Goal: Navigation & Orientation: Find specific page/section

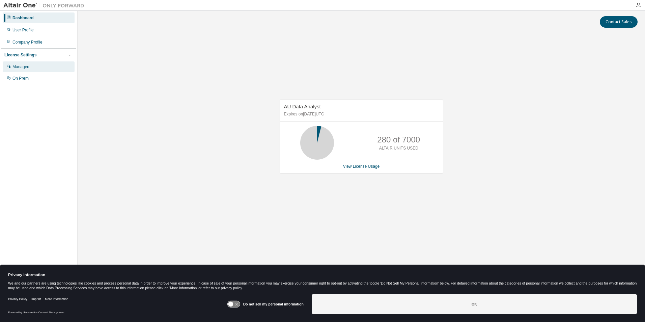
click at [19, 71] on div "Managed" at bounding box center [39, 66] width 72 height 11
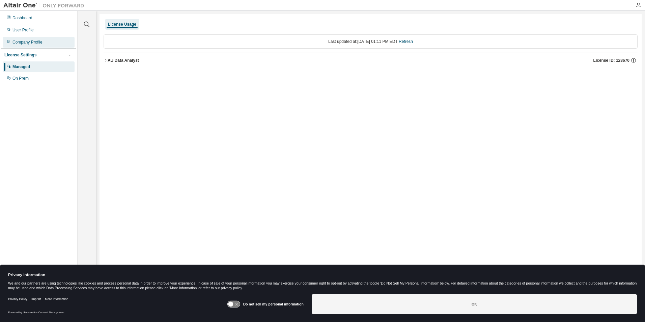
click at [27, 41] on div "Company Profile" at bounding box center [27, 41] width 30 height 5
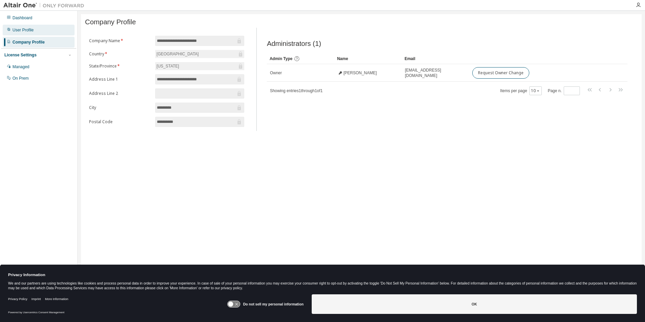
click at [21, 28] on div "User Profile" at bounding box center [22, 29] width 21 height 5
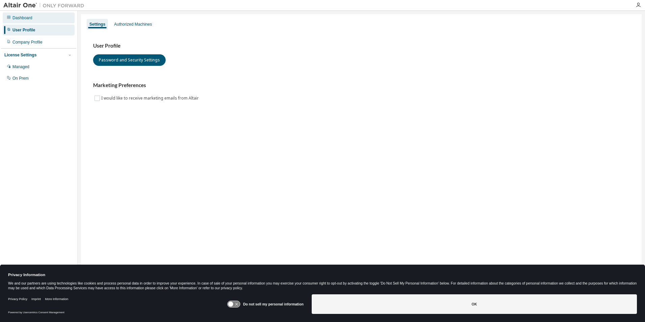
click at [21, 14] on div "Dashboard" at bounding box center [39, 17] width 72 height 11
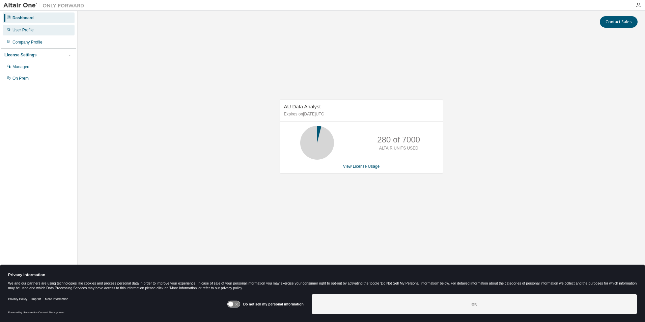
click at [21, 29] on div "User Profile" at bounding box center [22, 29] width 21 height 5
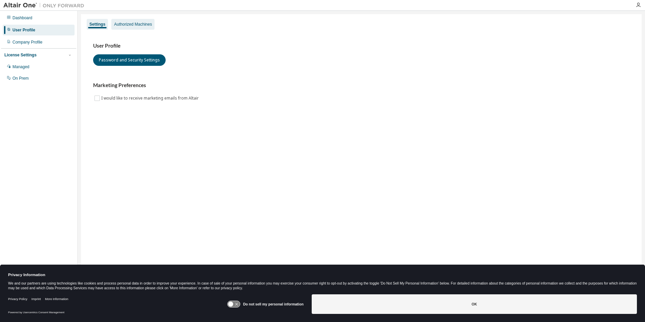
click at [133, 22] on div "Authorized Machines" at bounding box center [133, 24] width 38 height 5
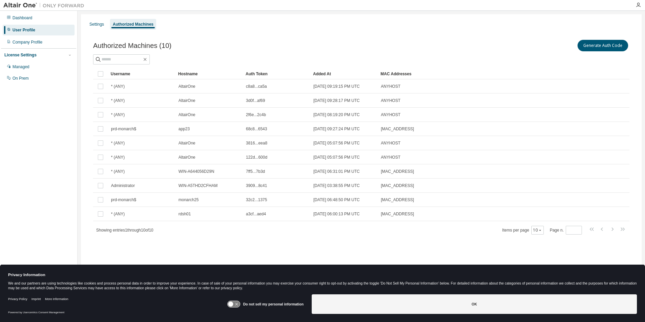
click at [482, 245] on div "Authorized Machines (10) Generate Auth Code Clear Load Save Save As Field Opera…" at bounding box center [361, 141] width 552 height 222
click at [18, 44] on div "Company Profile" at bounding box center [27, 41] width 30 height 5
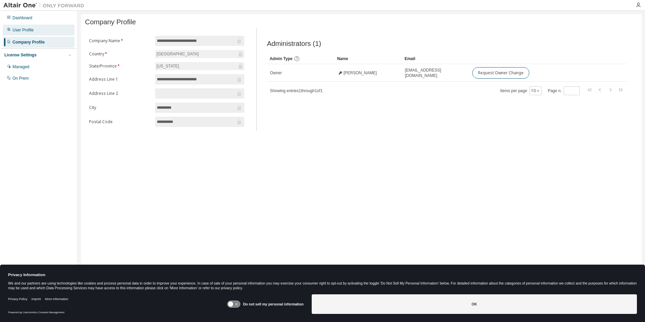
click at [19, 31] on div "User Profile" at bounding box center [22, 29] width 21 height 5
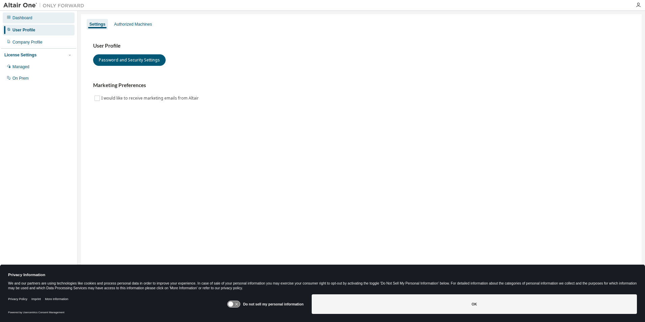
click at [22, 18] on div "Dashboard" at bounding box center [22, 17] width 20 height 5
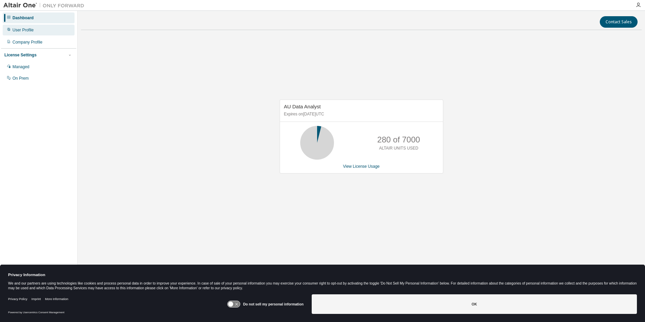
click at [22, 28] on div "User Profile" at bounding box center [22, 29] width 21 height 5
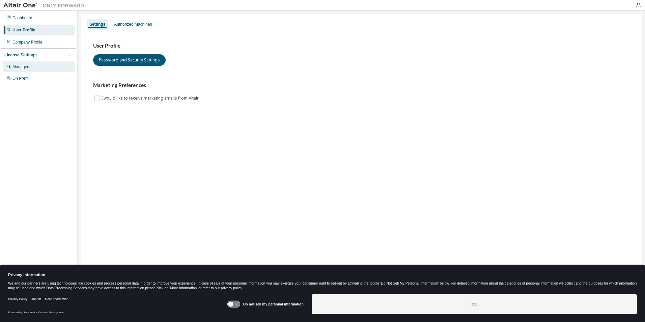
click at [20, 67] on div "Managed" at bounding box center [20, 66] width 17 height 5
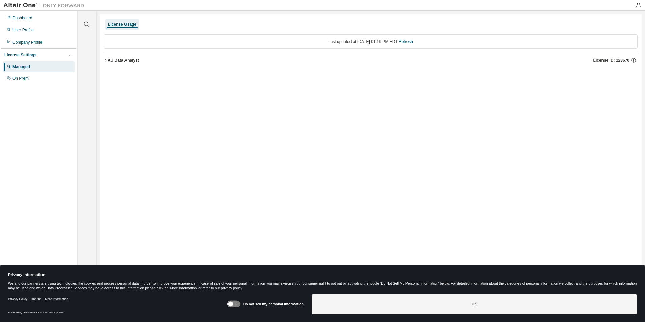
click at [105, 60] on icon "button" at bounding box center [106, 60] width 4 height 4
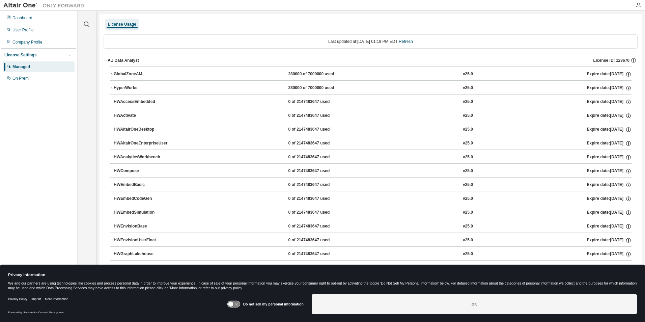
click at [105, 60] on icon "button" at bounding box center [106, 60] width 4 height 4
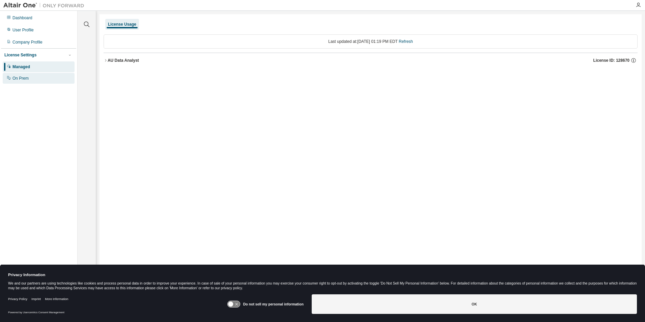
click at [13, 78] on div "On Prem" at bounding box center [20, 78] width 16 height 5
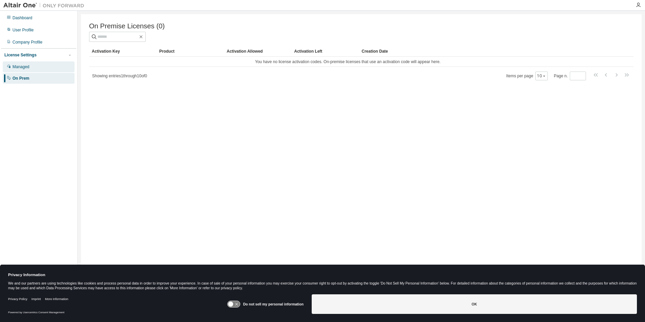
click at [24, 68] on div "Managed" at bounding box center [20, 66] width 17 height 5
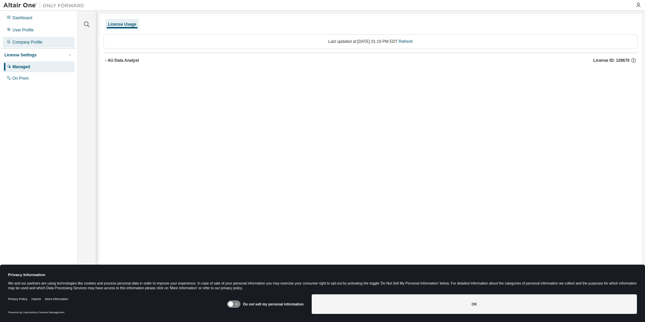
click at [23, 40] on div "Company Profile" at bounding box center [27, 41] width 30 height 5
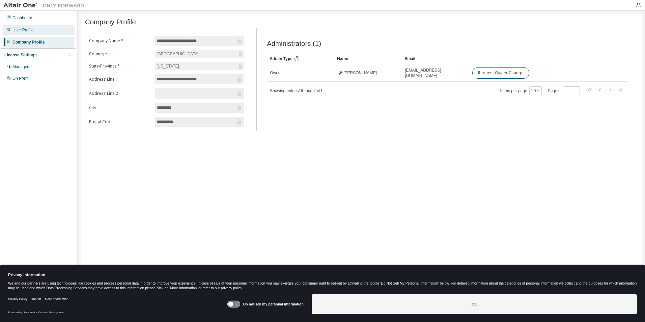
click at [24, 30] on div "User Profile" at bounding box center [22, 29] width 21 height 5
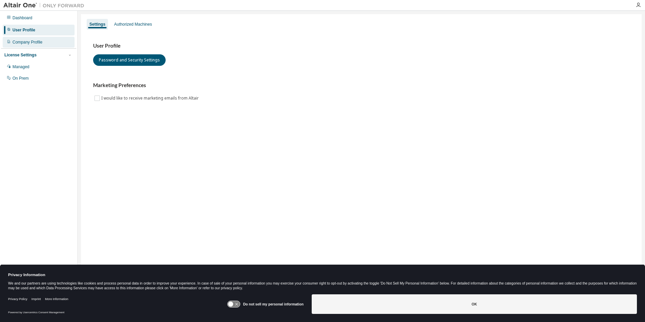
click at [24, 40] on div "Company Profile" at bounding box center [27, 41] width 30 height 5
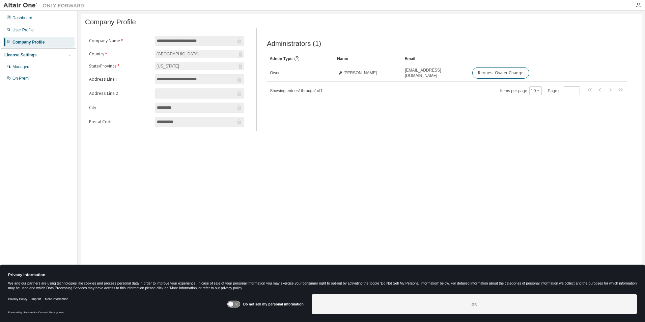
click at [116, 23] on span "Company Profile" at bounding box center [110, 22] width 51 height 8
click at [33, 27] on div "User Profile" at bounding box center [39, 30] width 72 height 11
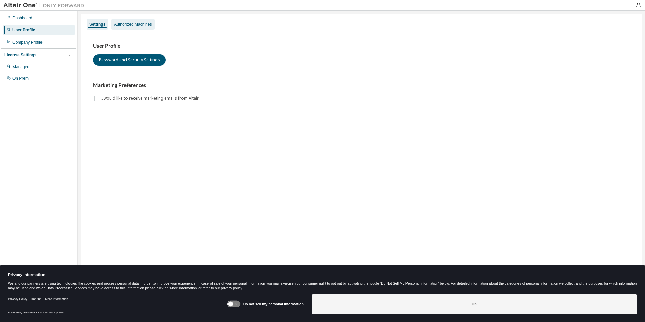
click at [131, 25] on div "Authorized Machines" at bounding box center [133, 24] width 38 height 5
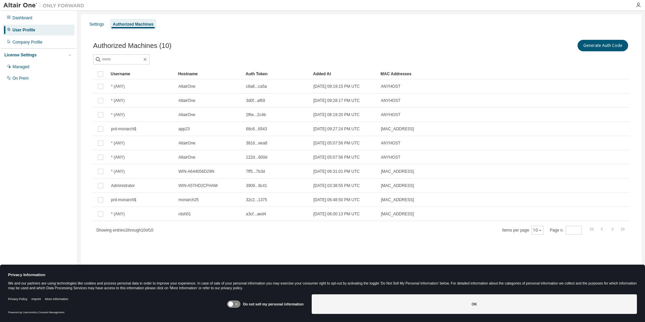
click at [176, 42] on div "Authorized Machines (10) Generate Auth Code" at bounding box center [361, 45] width 536 height 14
drag, startPoint x: 93, startPoint y: 45, endPoint x: 190, endPoint y: 43, distance: 97.1
click at [190, 43] on div "Authorized Machines (10) Generate Auth Code" at bounding box center [361, 45] width 536 height 14
drag, startPoint x: 190, startPoint y: 43, endPoint x: 121, endPoint y: 40, distance: 69.5
click at [124, 43] on span "Authorized Machines (10)" at bounding box center [132, 46] width 78 height 8
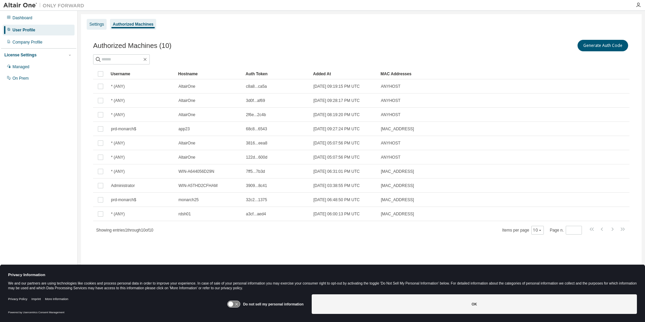
click at [96, 23] on div "Settings" at bounding box center [96, 24] width 14 height 5
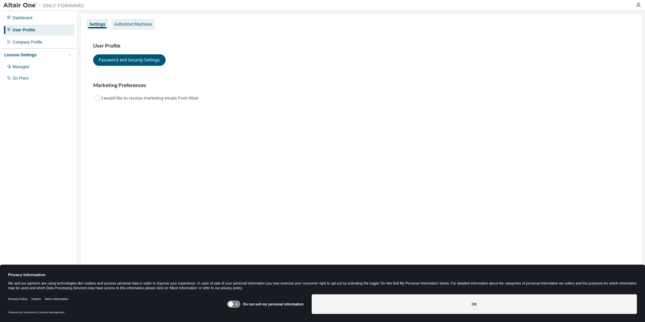
click at [130, 23] on div "Authorized Machines" at bounding box center [133, 24] width 38 height 5
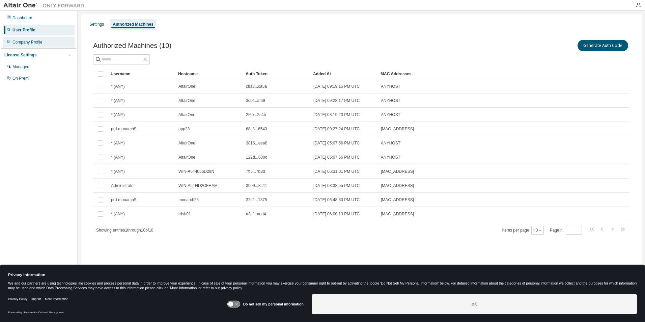
click at [40, 41] on div "Company Profile" at bounding box center [27, 41] width 30 height 5
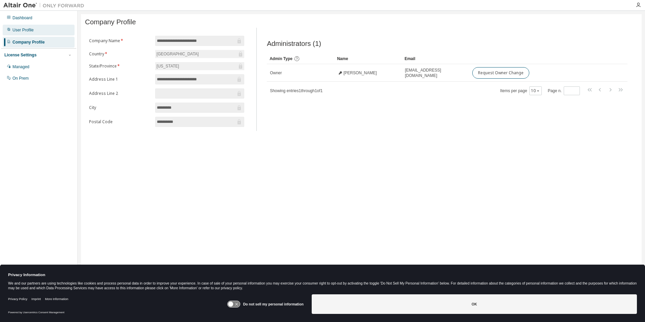
click at [31, 31] on div "User Profile" at bounding box center [22, 29] width 21 height 5
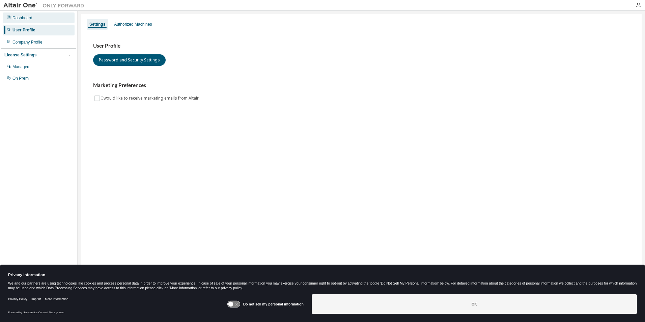
click at [27, 18] on div "Dashboard" at bounding box center [22, 17] width 20 height 5
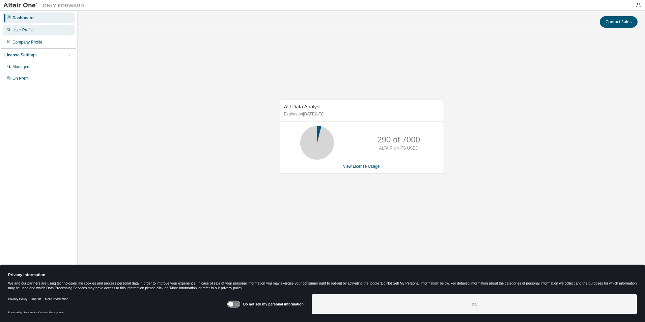
click at [29, 28] on div "User Profile" at bounding box center [22, 29] width 21 height 5
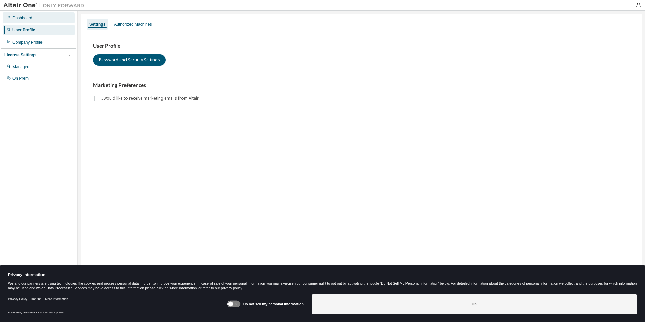
click at [26, 18] on div "Dashboard" at bounding box center [22, 17] width 20 height 5
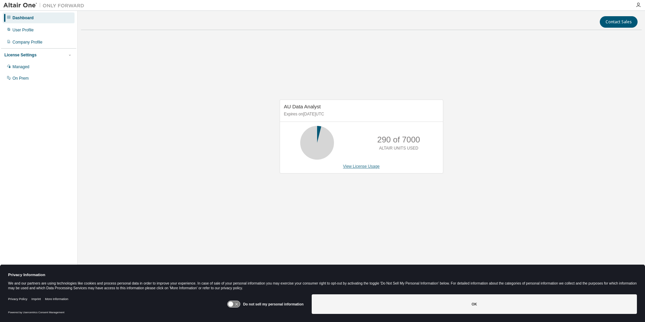
click at [369, 165] on link "View License Usage" at bounding box center [361, 166] width 37 height 5
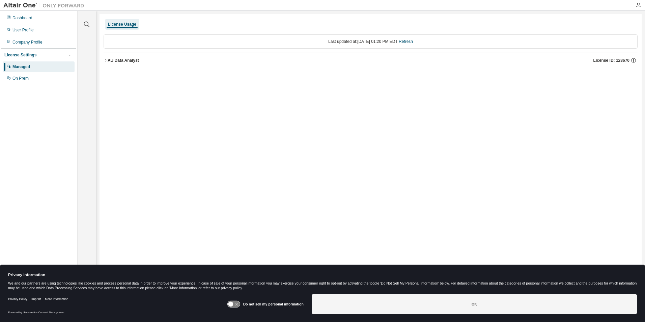
click at [105, 60] on icon "button" at bounding box center [106, 60] width 4 height 4
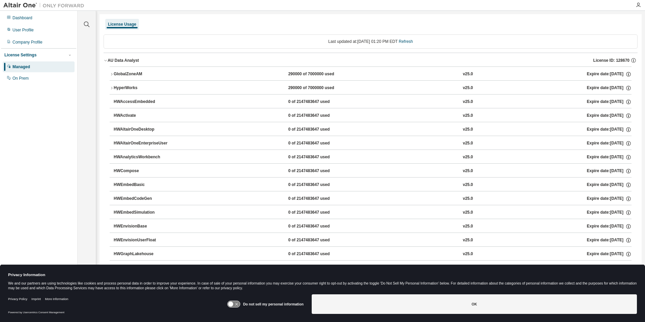
click at [110, 86] on button "HyperWorks 290000 of 7000000 used v25.0 Expire date: 2025-08-31" at bounding box center [371, 88] width 522 height 15
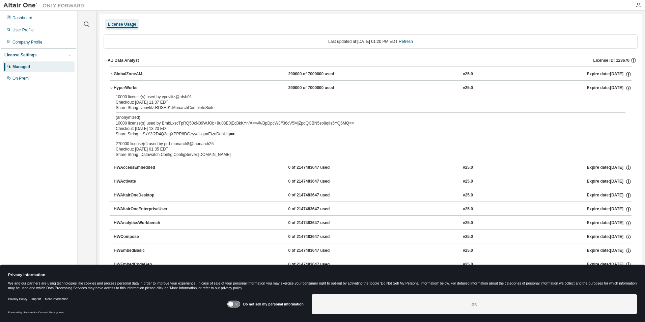
click at [110, 86] on button "HyperWorks 290000 of 7000000 used v25.0 Expire date: 2025-08-31" at bounding box center [371, 88] width 522 height 15
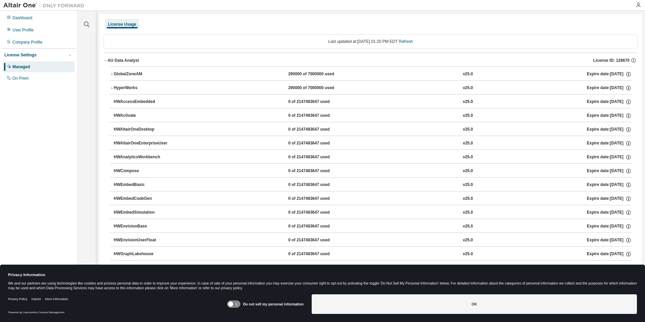
click at [111, 73] on icon "button" at bounding box center [112, 74] width 4 height 4
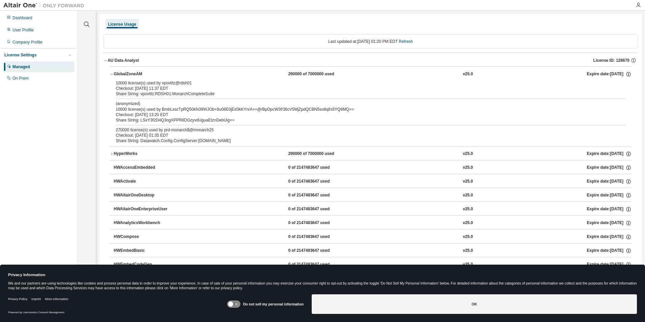
click at [149, 115] on div "Checkout: 2025-08-19 13:20 EDT" at bounding box center [362, 114] width 493 height 5
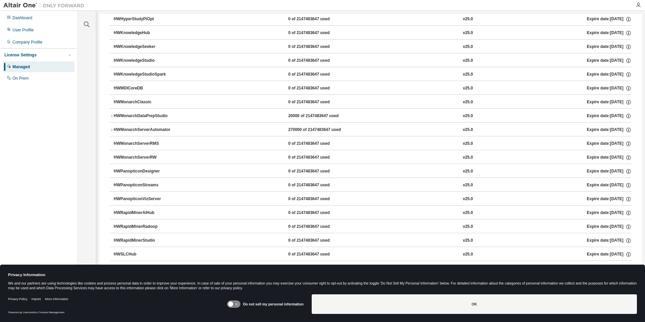
scroll to position [371, 0]
click at [111, 113] on icon "button" at bounding box center [112, 115] width 4 height 4
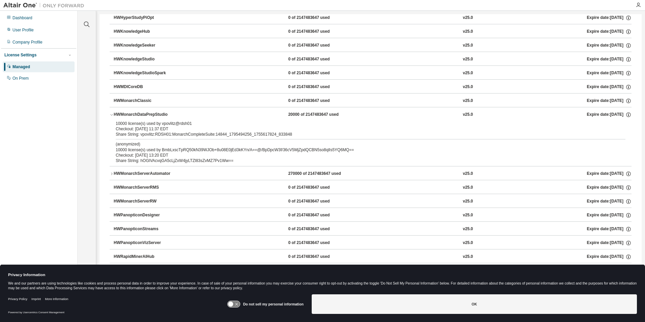
click at [111, 113] on icon "button" at bounding box center [112, 115] width 4 height 4
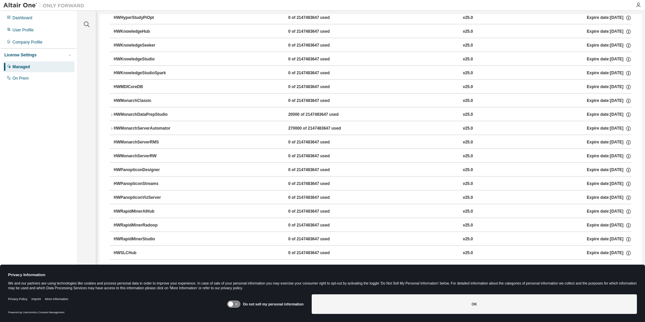
click at [110, 126] on icon "button" at bounding box center [112, 128] width 4 height 4
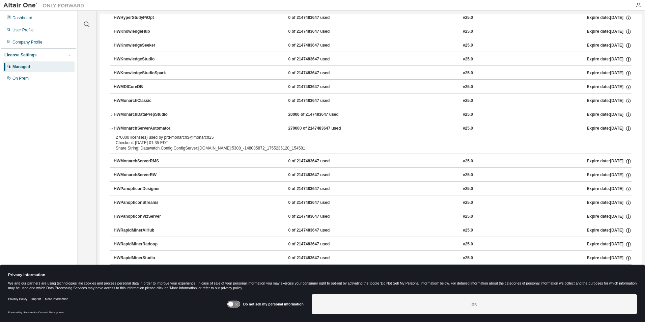
click at [110, 126] on icon "button" at bounding box center [112, 128] width 4 height 4
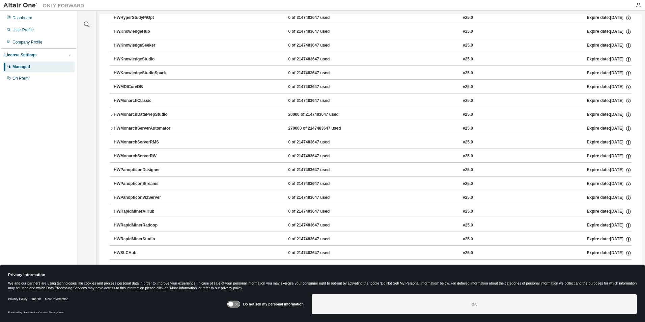
click at [55, 174] on div "Dashboard User Profile Company Profile License Settings Managed On Prem" at bounding box center [38, 150] width 75 height 277
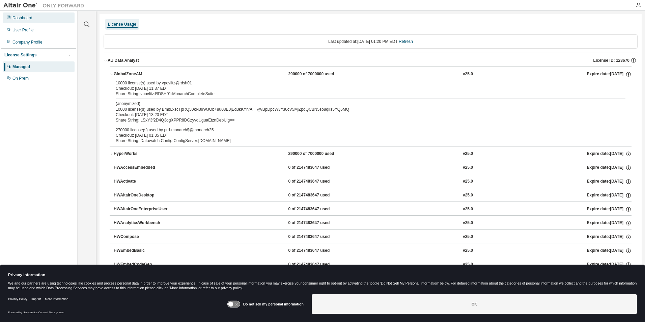
click at [24, 18] on div "Dashboard" at bounding box center [22, 17] width 20 height 5
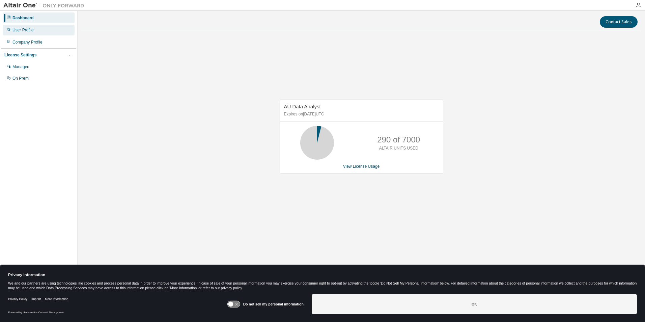
click at [24, 32] on div "User Profile" at bounding box center [22, 29] width 21 height 5
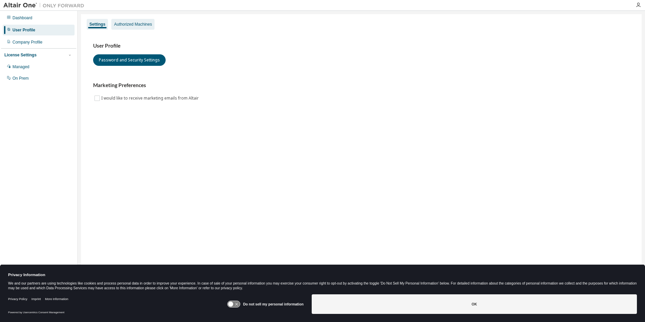
click at [121, 23] on div "Authorized Machines" at bounding box center [133, 24] width 38 height 5
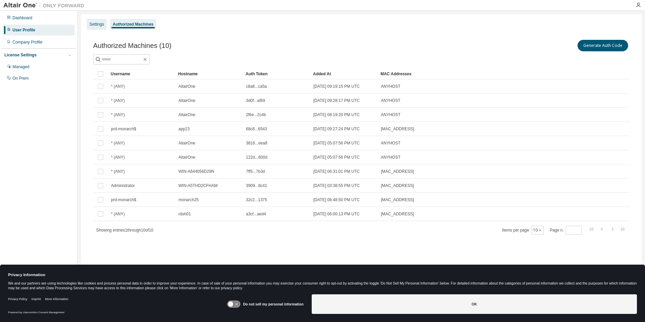
click at [93, 23] on div "Settings" at bounding box center [96, 24] width 14 height 5
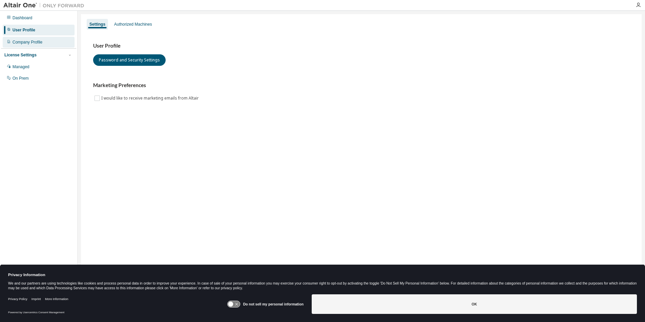
click at [26, 42] on div "Company Profile" at bounding box center [27, 41] width 30 height 5
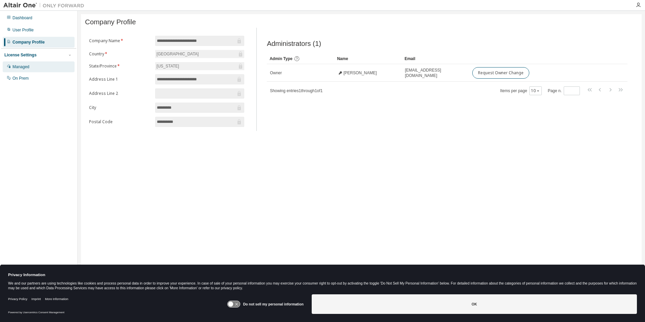
click at [19, 68] on div "Managed" at bounding box center [20, 66] width 17 height 5
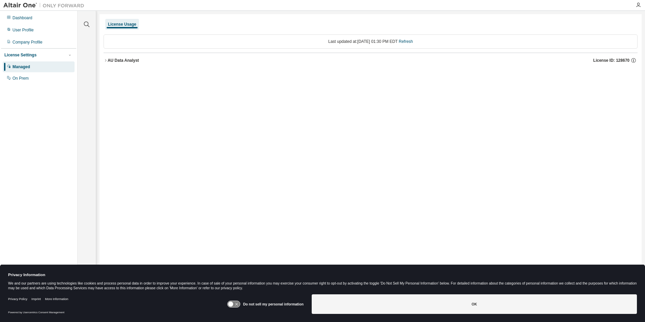
click at [106, 60] on icon "button" at bounding box center [106, 60] width 4 height 4
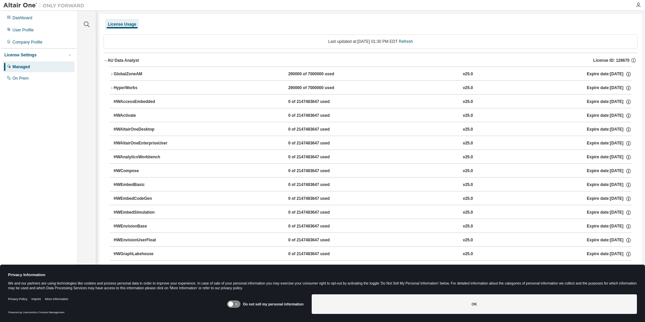
click at [111, 88] on icon "button" at bounding box center [112, 88] width 4 height 4
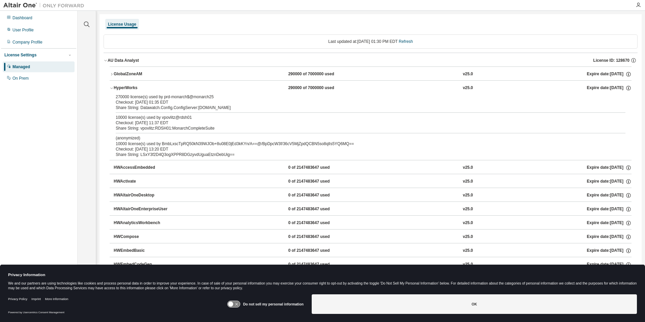
click at [112, 88] on icon "button" at bounding box center [112, 88] width 4 height 4
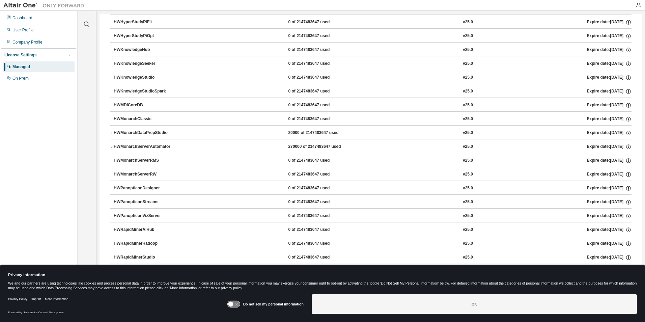
scroll to position [253, 0]
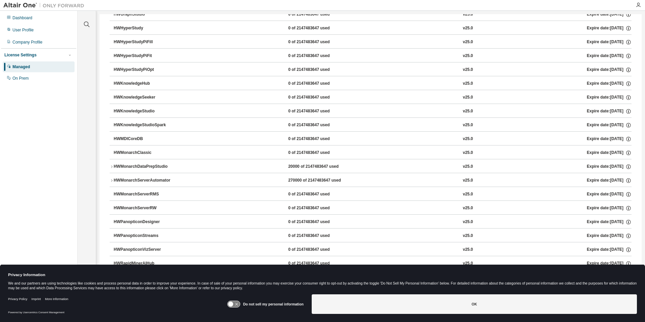
click at [110, 165] on icon "button" at bounding box center [112, 167] width 4 height 4
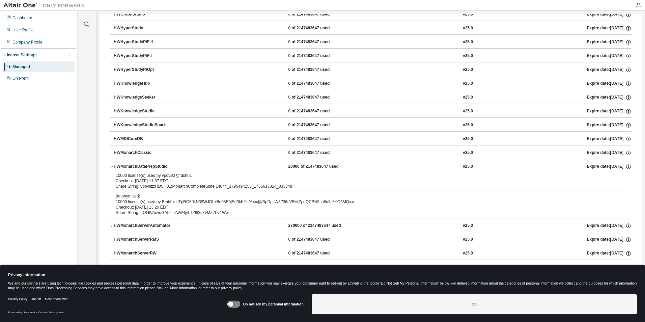
click at [110, 165] on icon "button" at bounding box center [112, 167] width 4 height 4
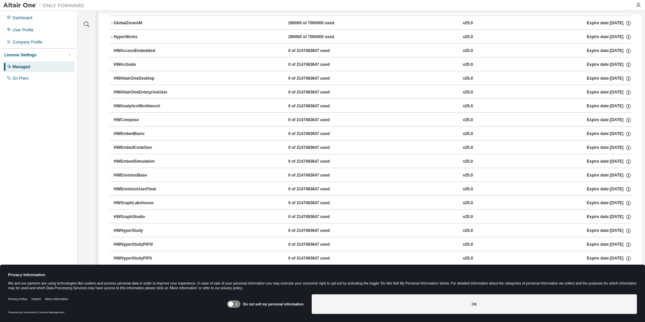
scroll to position [0, 0]
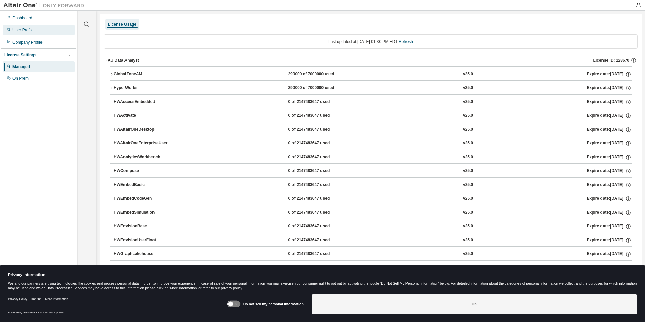
click at [22, 28] on div "User Profile" at bounding box center [22, 29] width 21 height 5
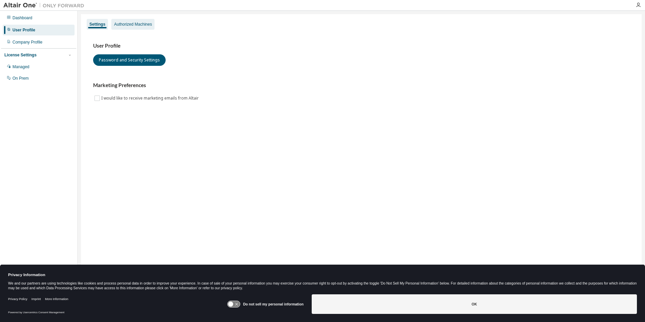
click at [133, 22] on div "Authorized Machines" at bounding box center [133, 24] width 38 height 5
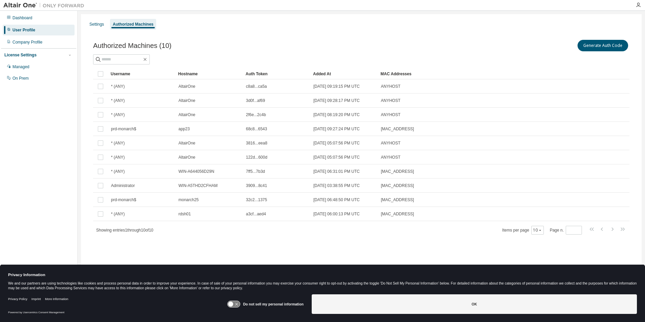
click at [192, 29] on div "Settings Authorized Machines" at bounding box center [361, 24] width 552 height 12
drag, startPoint x: 88, startPoint y: 24, endPoint x: 94, endPoint y: 26, distance: 6.0
click at [88, 24] on div "Settings" at bounding box center [97, 24] width 20 height 11
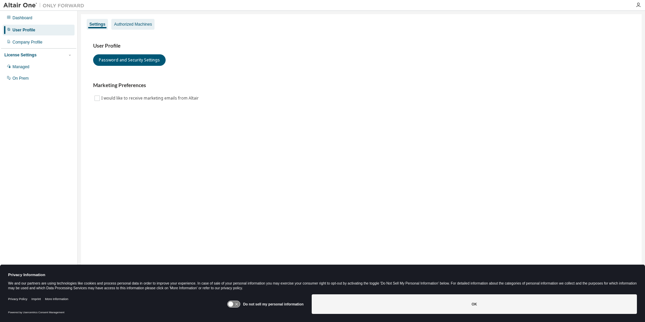
click at [128, 21] on div "Authorized Machines" at bounding box center [132, 24] width 43 height 11
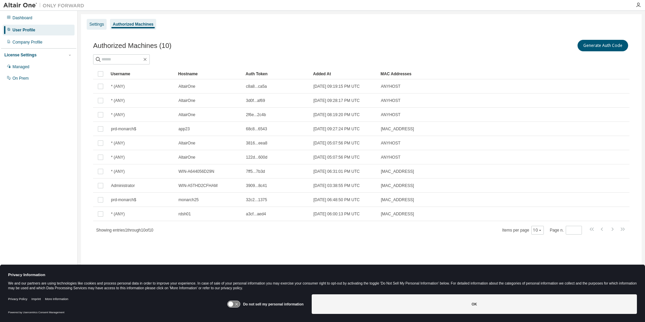
click at [96, 22] on div "Settings" at bounding box center [96, 24] width 14 height 5
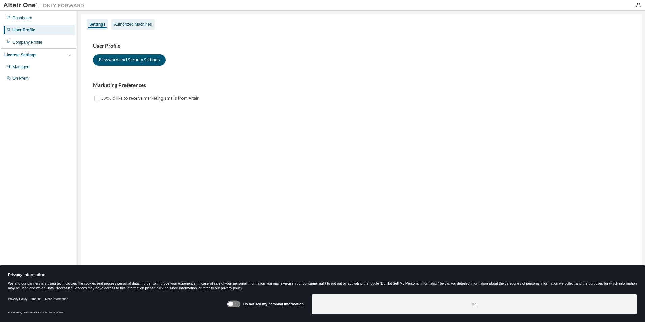
click at [132, 22] on div "Authorized Machines" at bounding box center [133, 24] width 38 height 5
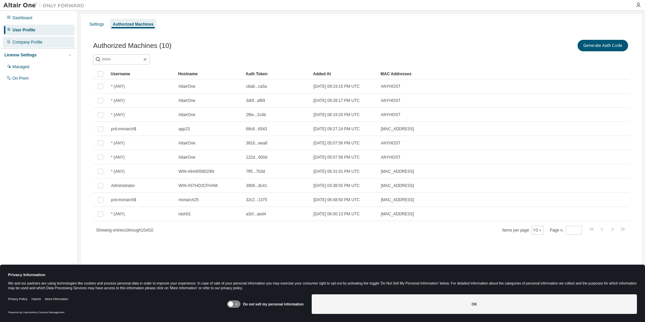
click at [32, 44] on div "Company Profile" at bounding box center [27, 41] width 30 height 5
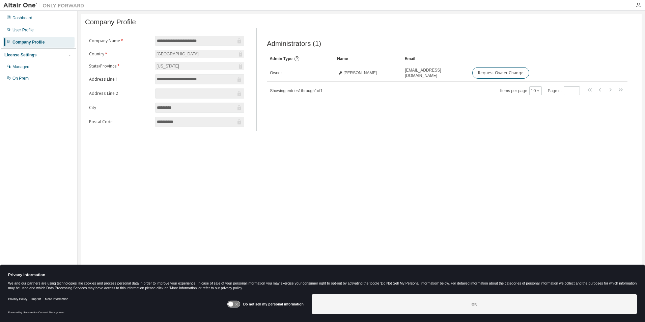
click at [374, 23] on div at bounding box center [499, 22] width 276 height 3
click at [638, 5] on icon "button" at bounding box center [637, 4] width 5 height 5
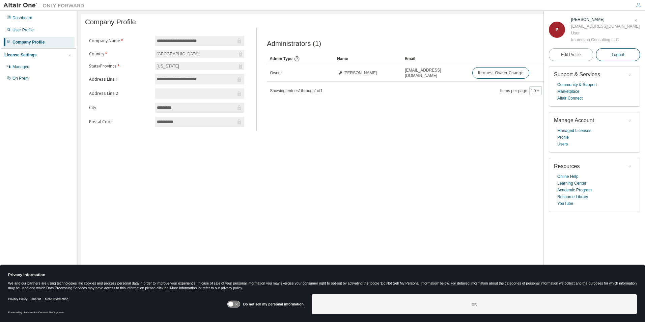
click at [618, 54] on span "Logout" at bounding box center [617, 54] width 12 height 7
